Goal: Download file/media

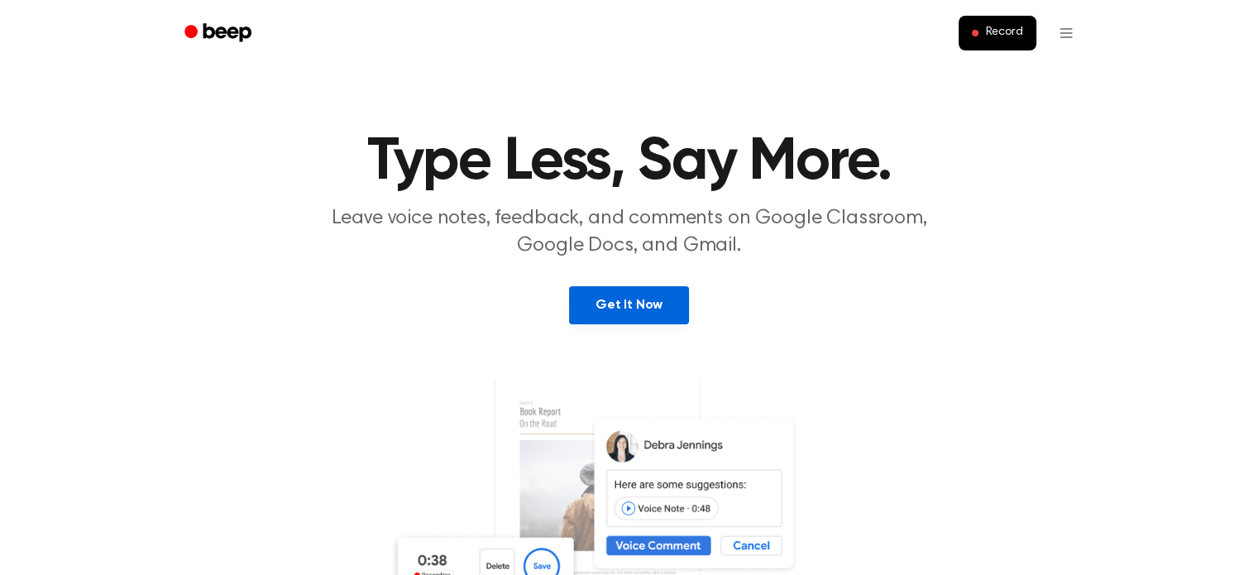
click at [581, 302] on link "Get It Now" at bounding box center [629, 305] width 120 height 38
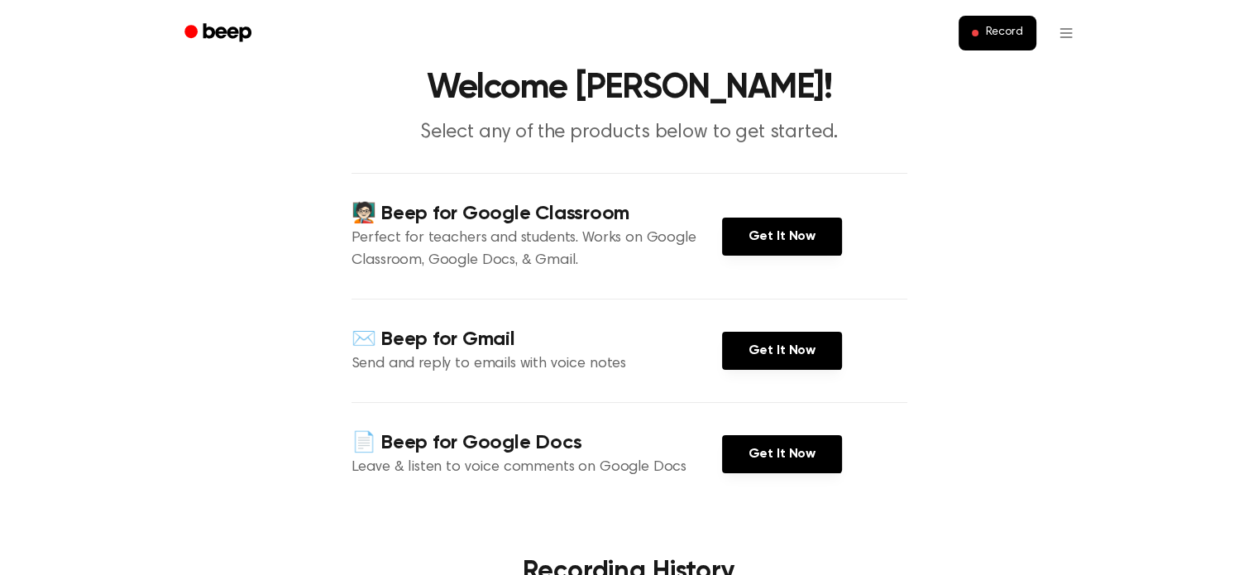
scroll to position [99, 0]
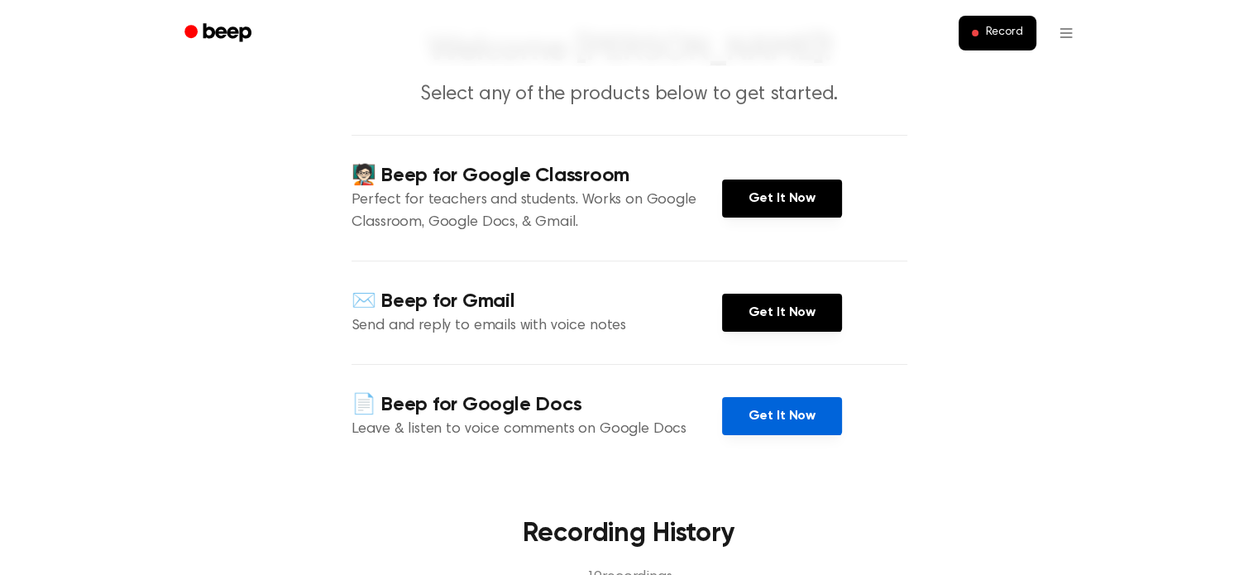
click at [803, 411] on link "Get It Now" at bounding box center [782, 416] width 120 height 38
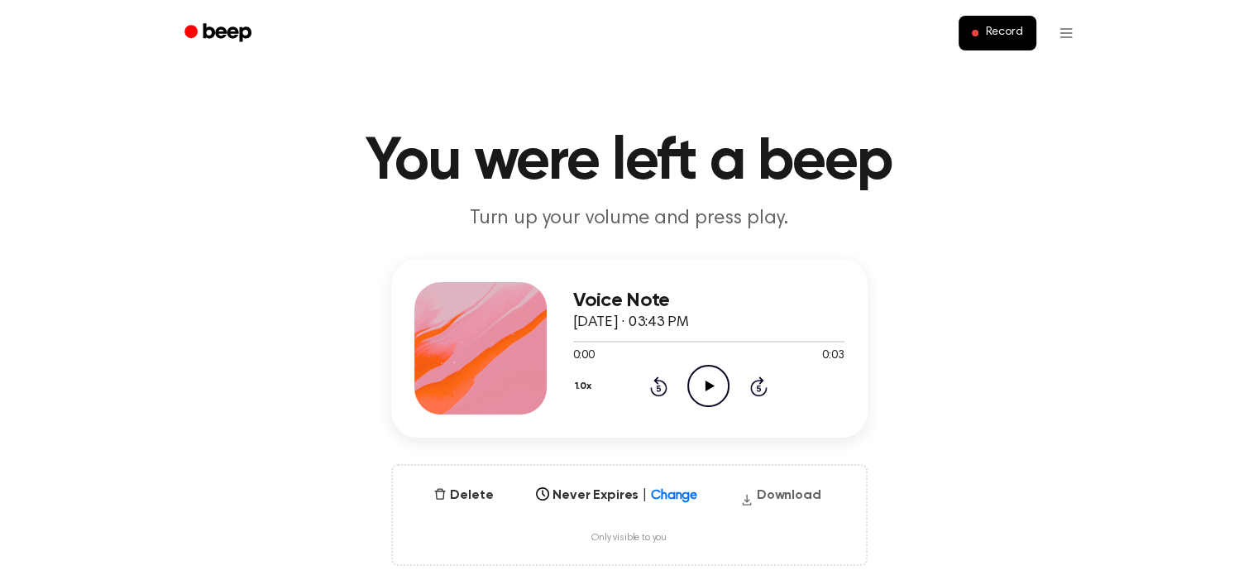
click at [780, 505] on button "Download" at bounding box center [780, 498] width 94 height 26
